Goal: Communication & Community: Answer question/provide support

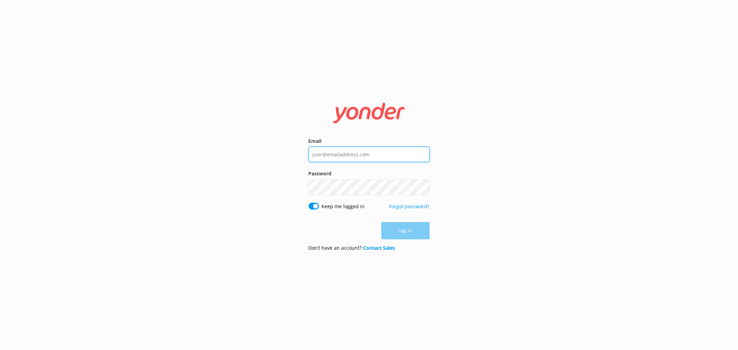
click at [381, 153] on input "Email" at bounding box center [368, 155] width 121 height 16
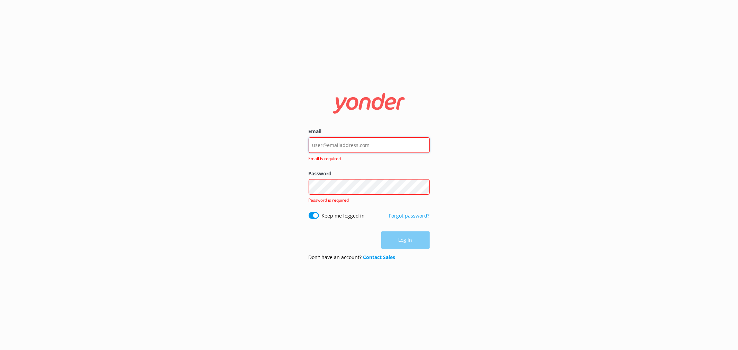
type input "[EMAIL_ADDRESS][DOMAIN_NAME]"
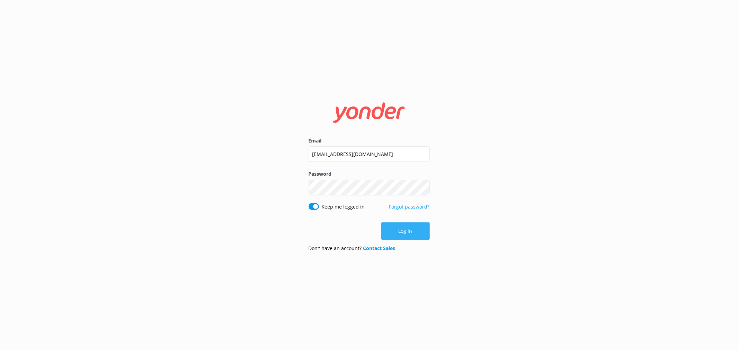
click at [409, 232] on button "Log in" at bounding box center [405, 230] width 48 height 17
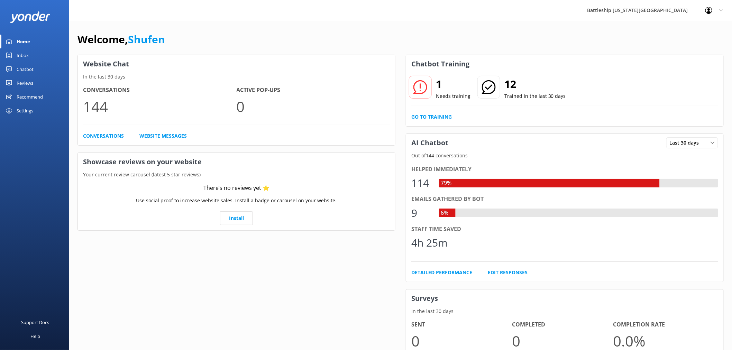
click at [22, 55] on div "Inbox" at bounding box center [23, 55] width 12 height 14
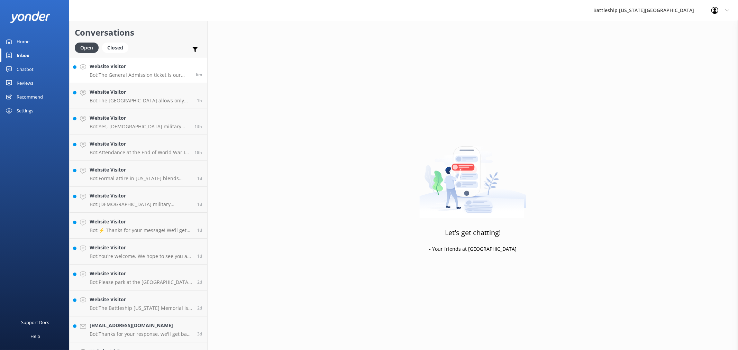
click at [152, 71] on div "Website Visitor Bot: The General Admission ticket is our most popular option. I…" at bounding box center [140, 70] width 101 height 15
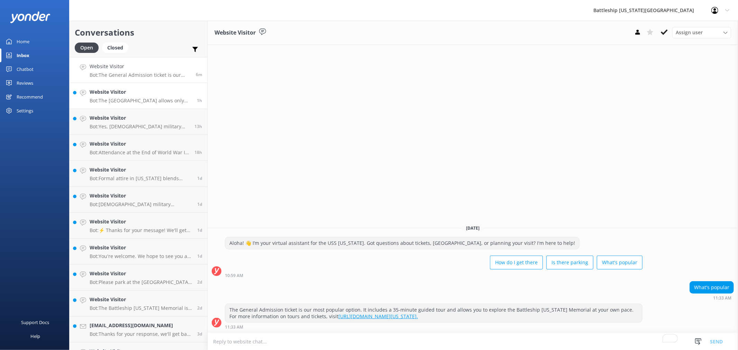
click at [147, 95] on h4 "Website Visitor" at bounding box center [141, 92] width 102 height 8
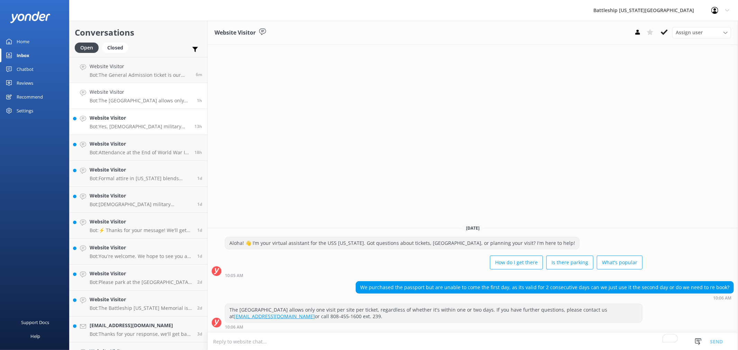
click at [143, 116] on h4 "Website Visitor" at bounding box center [140, 118] width 100 height 8
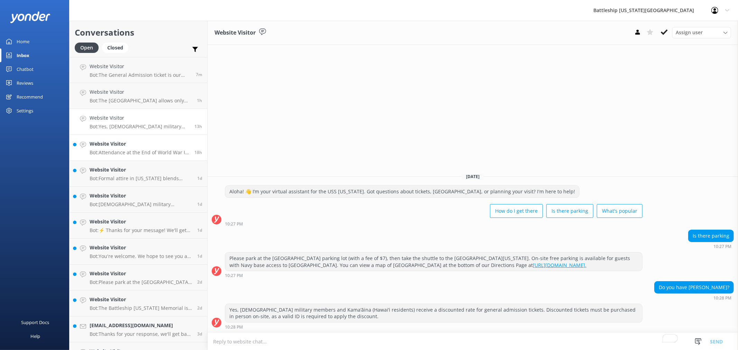
click at [143, 137] on link "Website Visitor Bot: Attendance at the End of World War II Commemoration Event …" at bounding box center [138, 148] width 138 height 26
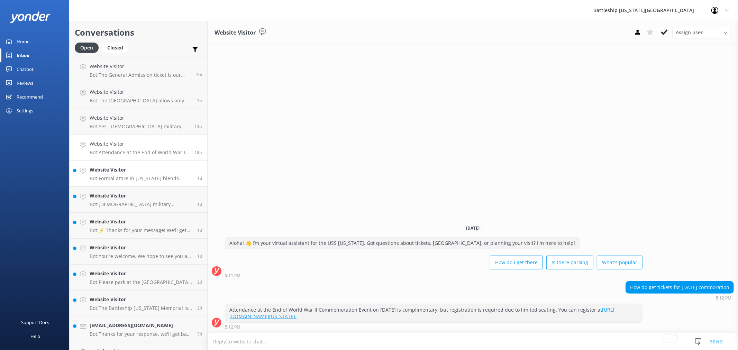
click at [126, 173] on h4 "Website Visitor" at bounding box center [141, 170] width 102 height 8
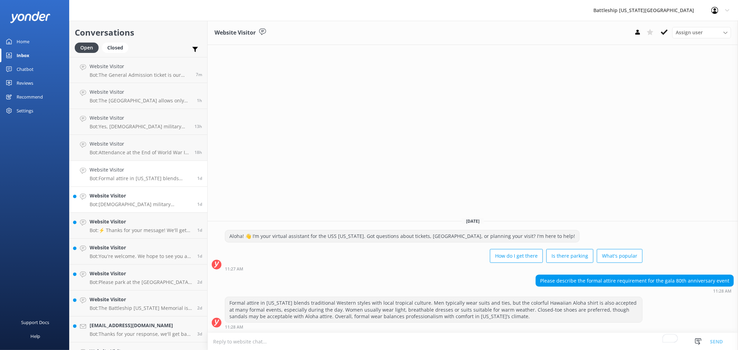
click at [120, 202] on p "Bot: U.S. military members and Kama‘āina (Hawai‘i residents) receive a discount…" at bounding box center [141, 204] width 102 height 6
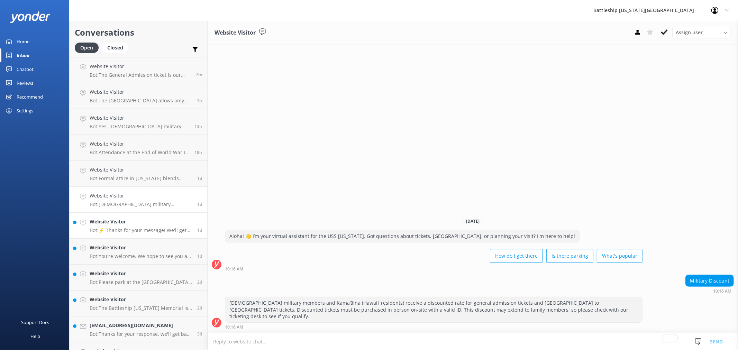
click at [116, 224] on h4 "Website Visitor" at bounding box center [141, 222] width 102 height 8
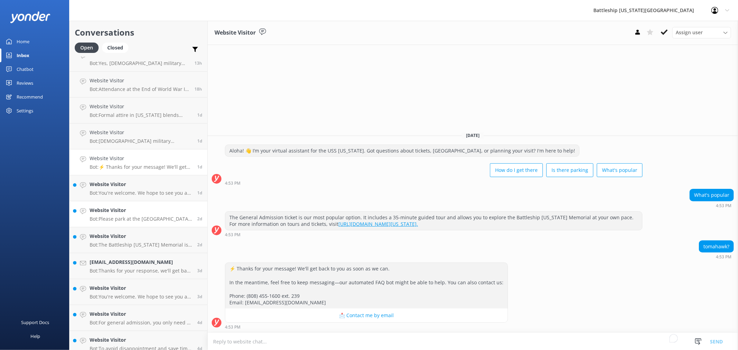
scroll to position [77, 0]
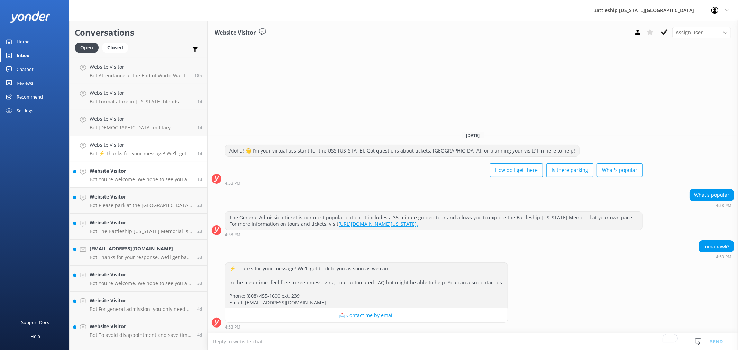
click at [134, 174] on h4 "Website Visitor" at bounding box center [141, 171] width 102 height 8
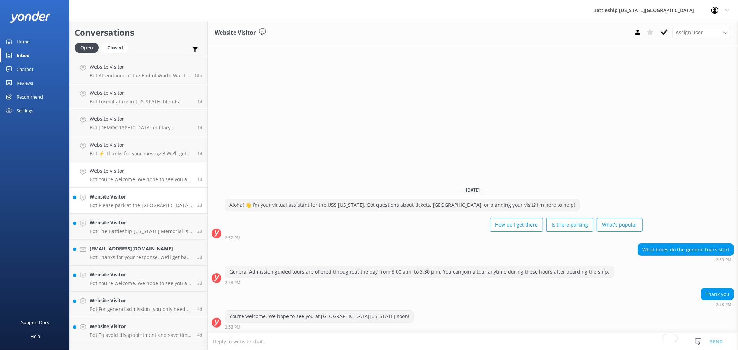
click at [133, 202] on p "Bot: Please park at the [GEOGRAPHIC_DATA] parking lot (with a fee of $7), then …" at bounding box center [141, 205] width 102 height 6
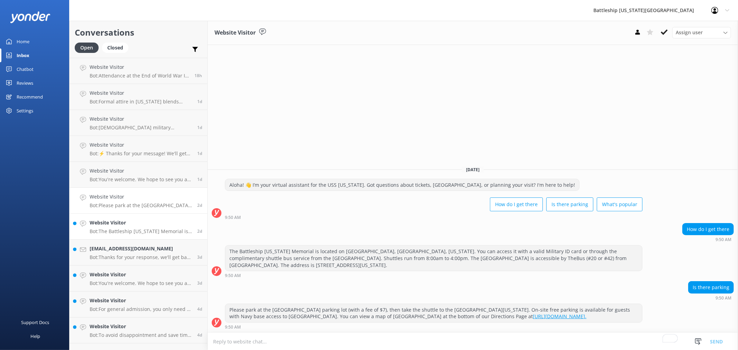
click at [127, 222] on h4 "Website Visitor" at bounding box center [141, 223] width 102 height 8
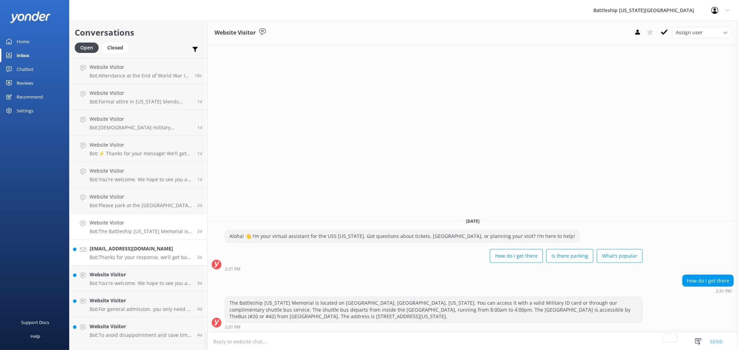
click at [132, 254] on p "Bot: Thanks for your response, we'll get back to you as soon as we can during o…" at bounding box center [141, 257] width 102 height 6
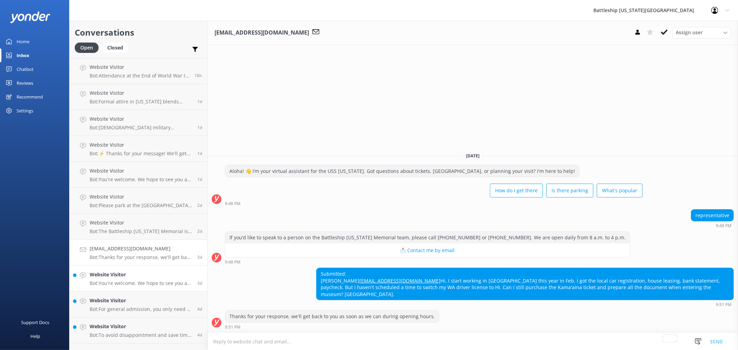
click at [126, 278] on div "Website Visitor Bot: You're welcome. We hope to see you at [GEOGRAPHIC_DATA][US…" at bounding box center [141, 278] width 102 height 15
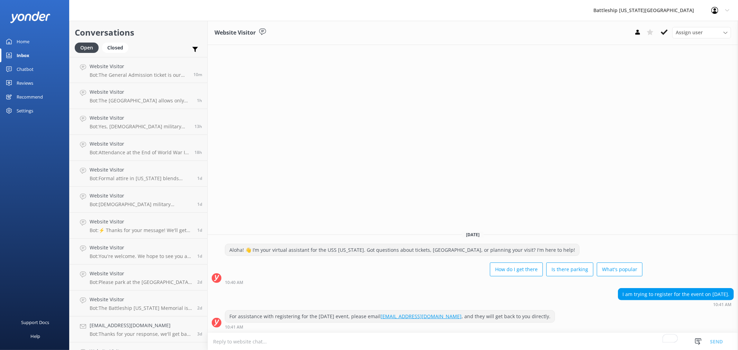
scroll to position [154, 0]
click at [150, 69] on h4 "Website Visitor" at bounding box center [141, 68] width 102 height 8
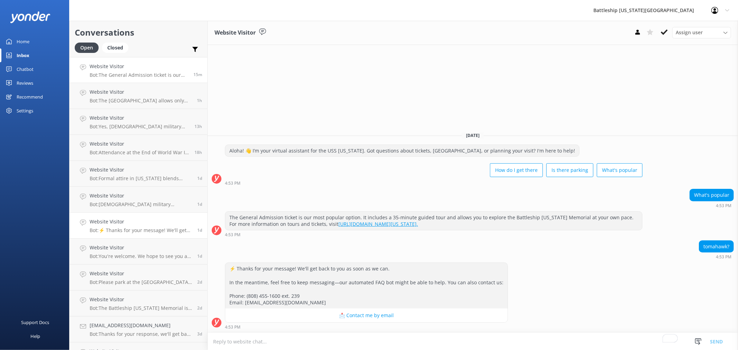
click at [160, 70] on h4 "Website Visitor" at bounding box center [139, 67] width 99 height 8
